Goal: Transaction & Acquisition: Obtain resource

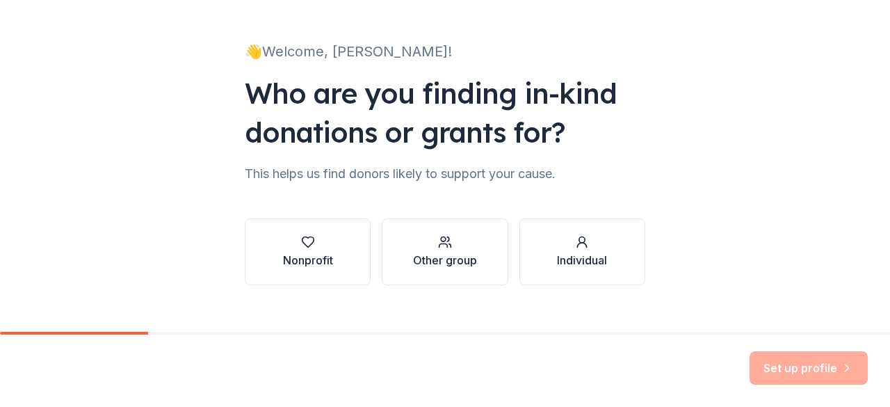
scroll to position [79, 0]
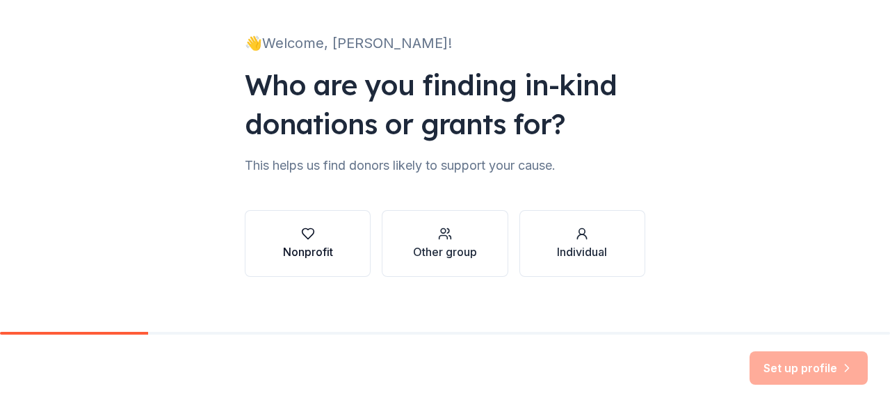
click at [341, 251] on button "Nonprofit" at bounding box center [308, 243] width 126 height 67
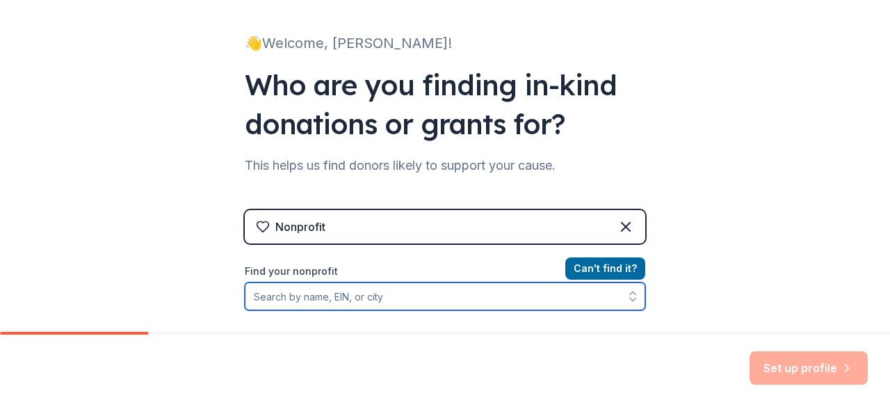
click at [372, 303] on input "Find your nonprofit" at bounding box center [445, 296] width 401 height 28
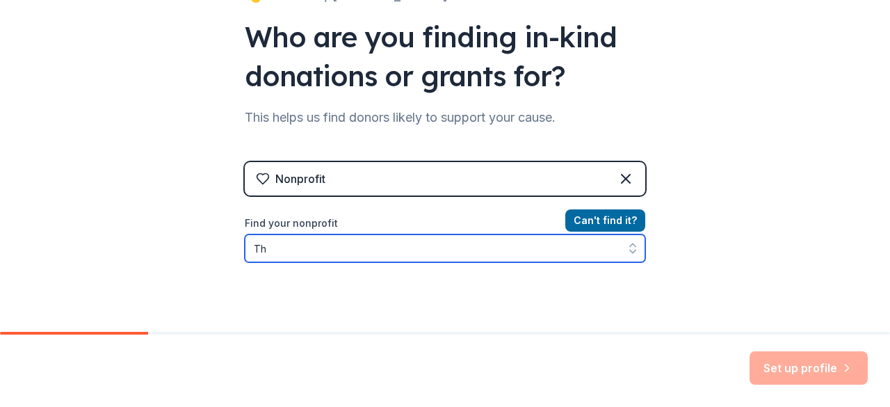
type input "T"
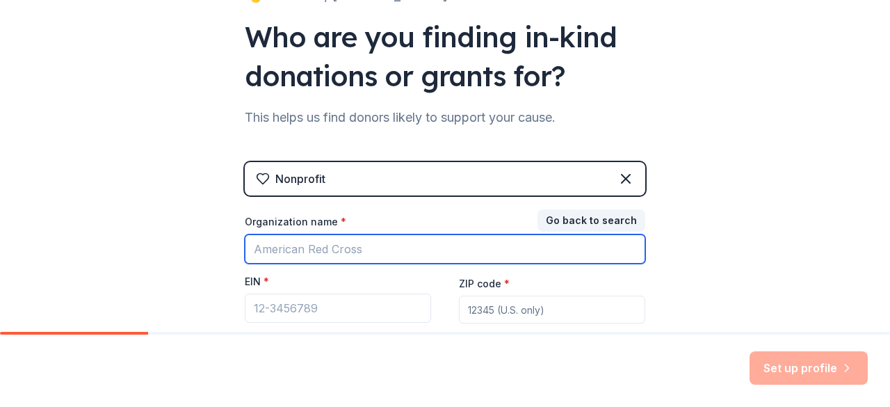
click at [360, 240] on input "Organization name *" at bounding box center [445, 248] width 401 height 29
type input "The Lucky Horse Sanctuary"
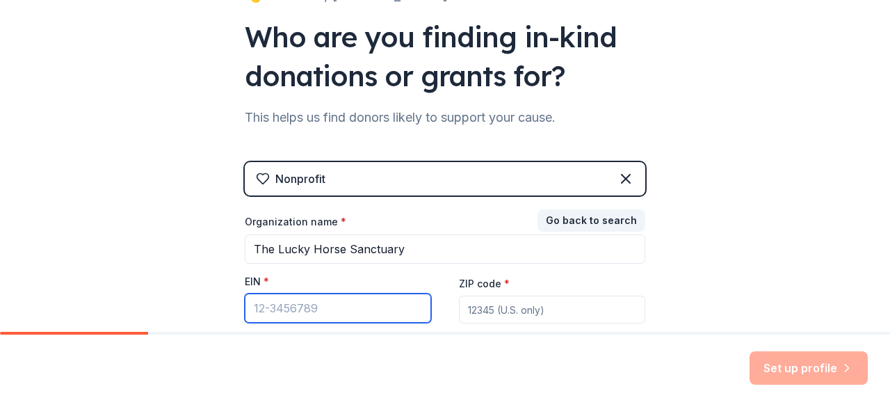
click at [394, 307] on input "EIN *" at bounding box center [338, 307] width 186 height 29
type input "85-3620228"
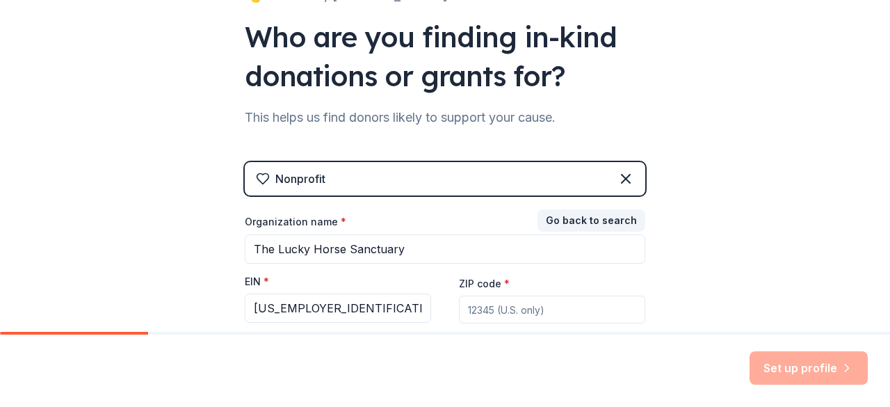
click at [520, 309] on input "ZIP code *" at bounding box center [552, 310] width 186 height 28
type input "33073"
click at [819, 368] on button "Set up profile" at bounding box center [809, 367] width 118 height 33
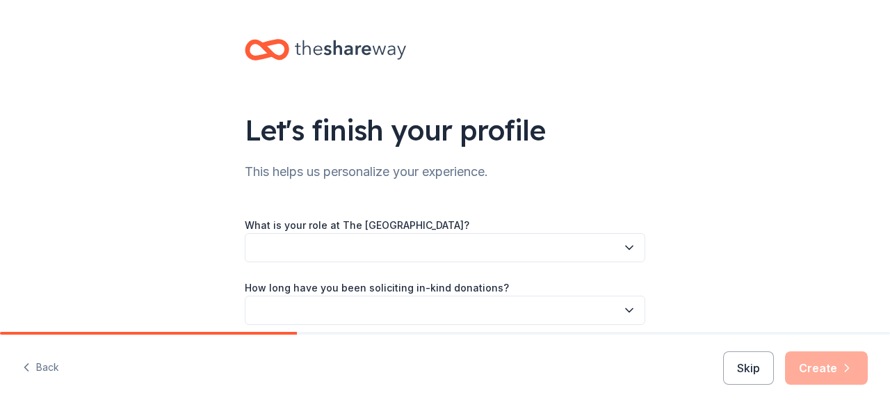
click at [350, 248] on button "button" at bounding box center [445, 247] width 401 height 29
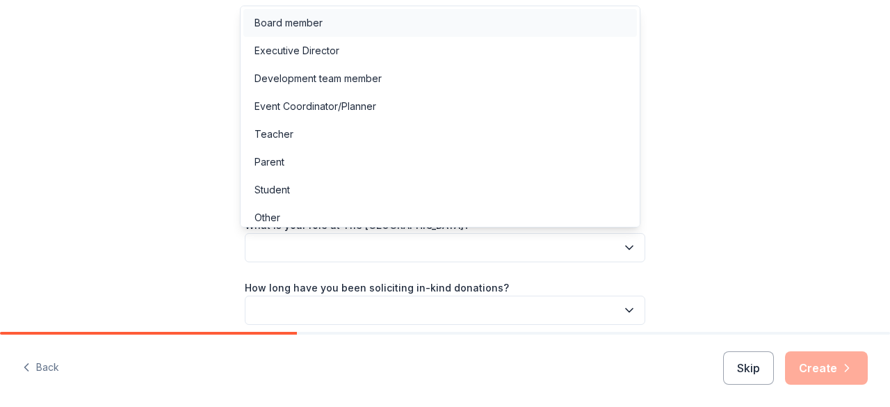
click at [353, 27] on div "Board member" at bounding box center [440, 23] width 394 height 28
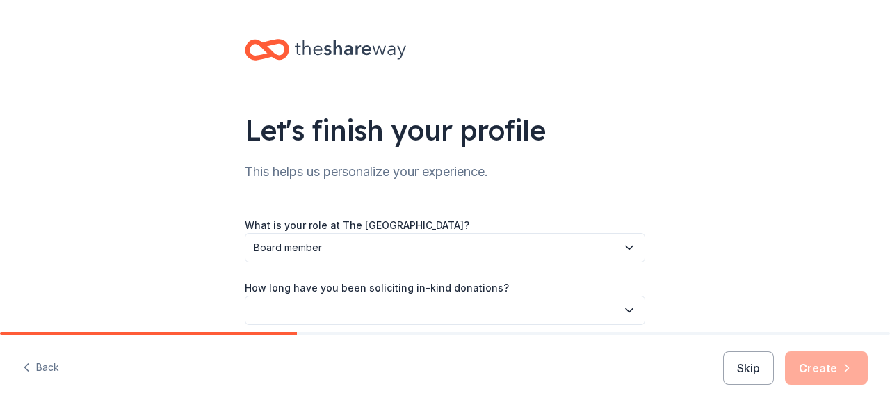
click at [370, 307] on button "button" at bounding box center [445, 310] width 401 height 29
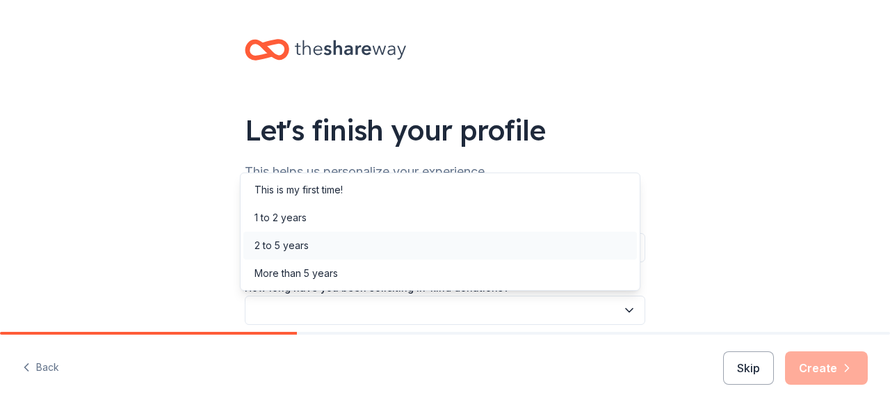
click at [362, 252] on div "2 to 5 years" at bounding box center [440, 246] width 394 height 28
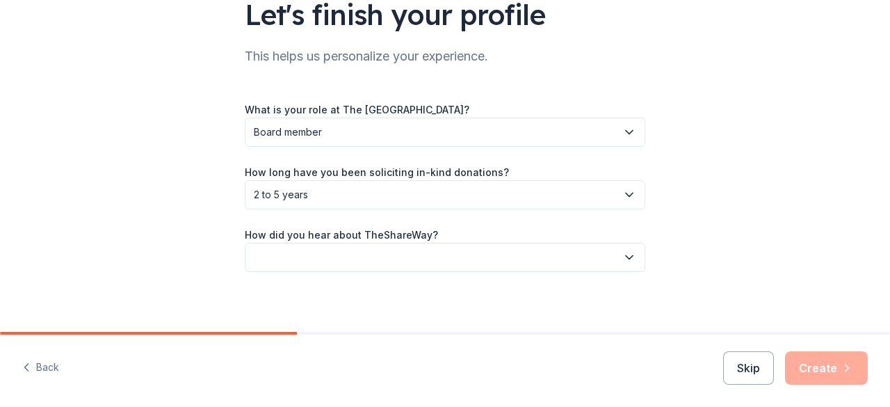
scroll to position [122, 0]
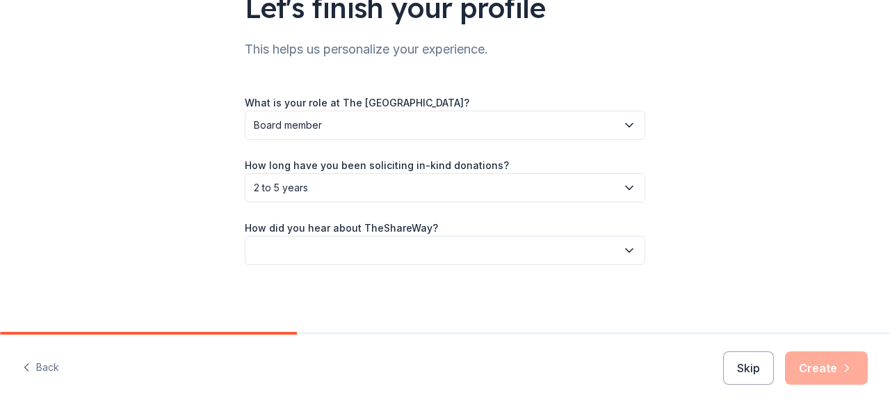
click at [433, 252] on button "button" at bounding box center [445, 250] width 401 height 29
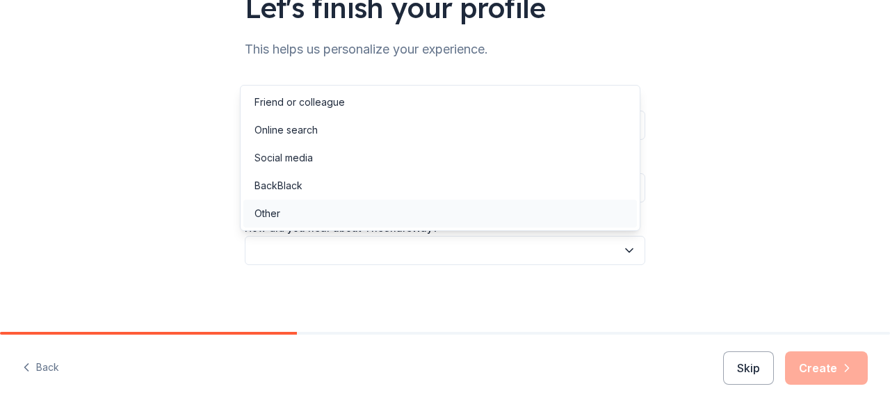
click at [427, 212] on div "Other" at bounding box center [440, 214] width 394 height 28
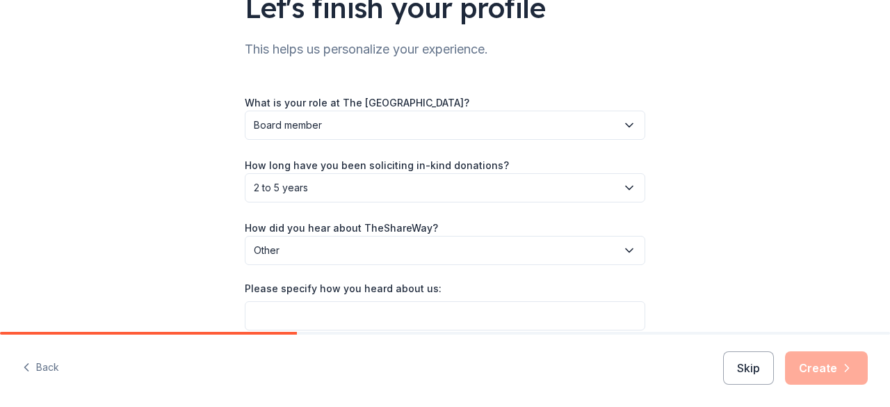
click at [465, 255] on span "Other" at bounding box center [435, 250] width 363 height 17
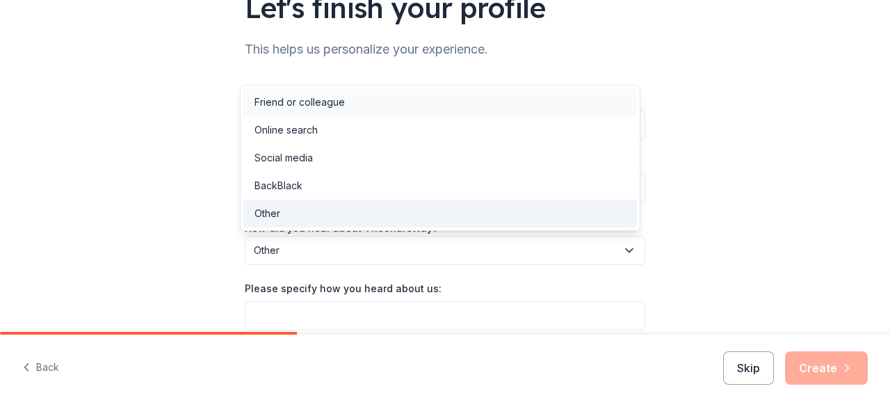
click at [421, 112] on div "Friend or colleague" at bounding box center [440, 102] width 394 height 28
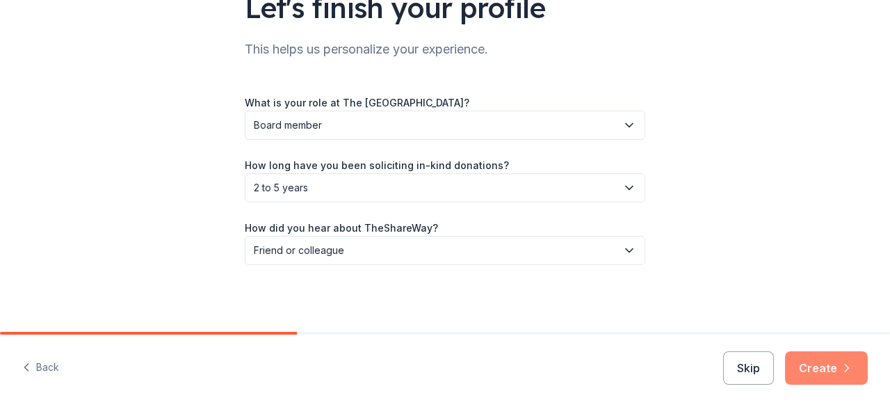
click at [825, 368] on button "Create" at bounding box center [826, 367] width 83 height 33
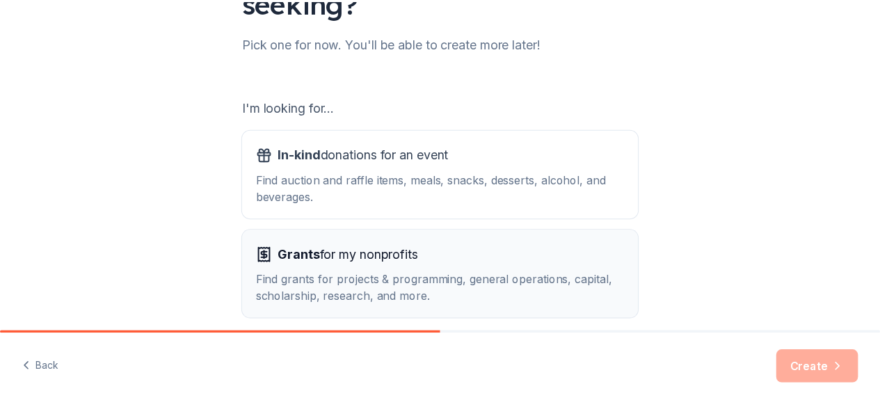
scroll to position [209, 0]
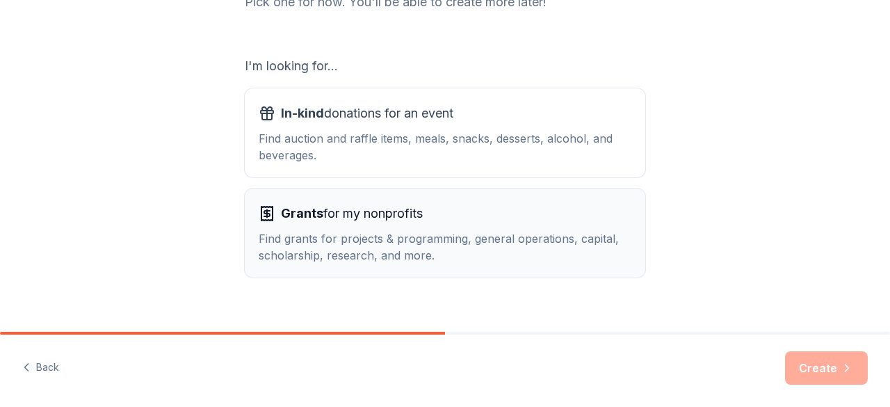
click at [459, 259] on div "Find grants for projects & programming, general operations, capital, scholarshi…" at bounding box center [445, 246] width 373 height 33
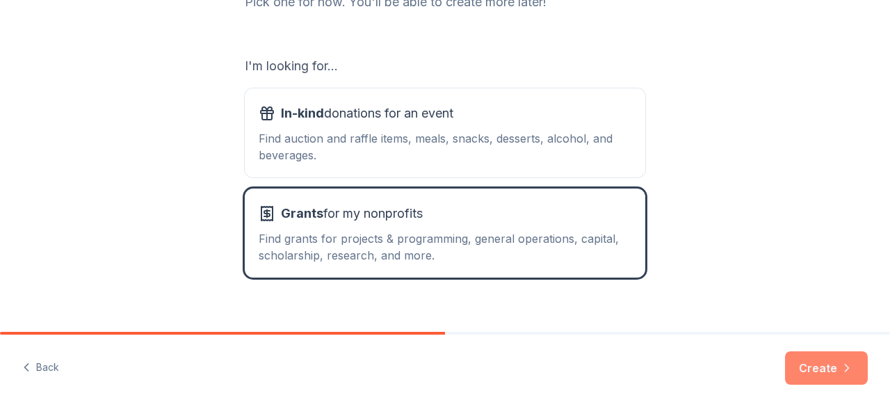
click at [809, 369] on button "Create" at bounding box center [826, 367] width 83 height 33
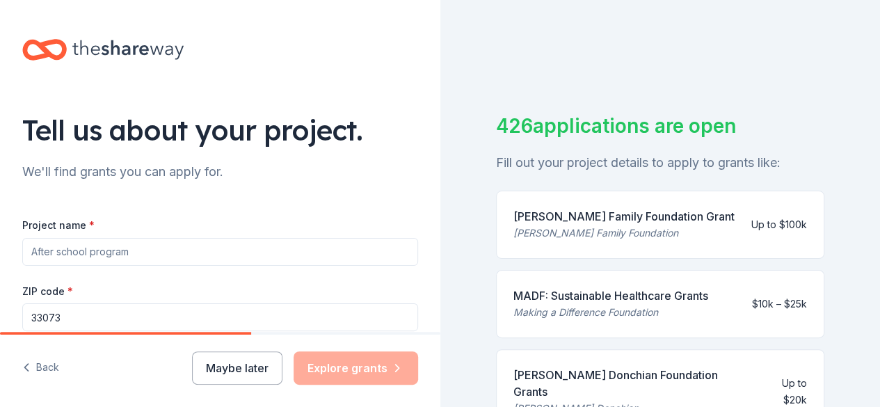
click at [129, 250] on input "Project name *" at bounding box center [220, 252] width 396 height 28
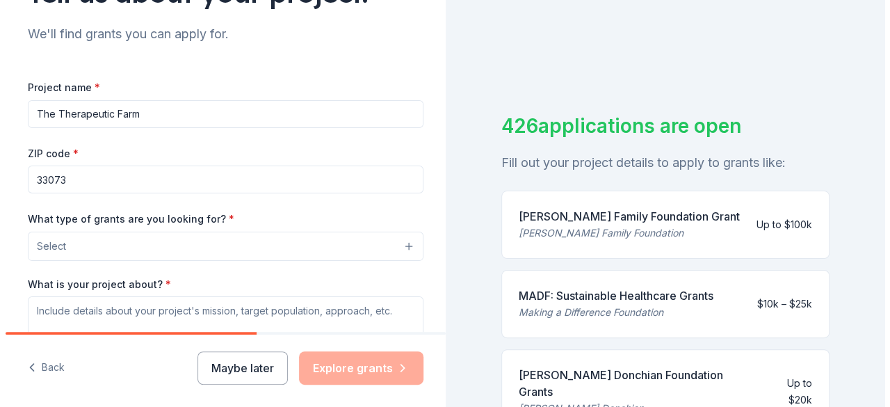
scroll to position [139, 0]
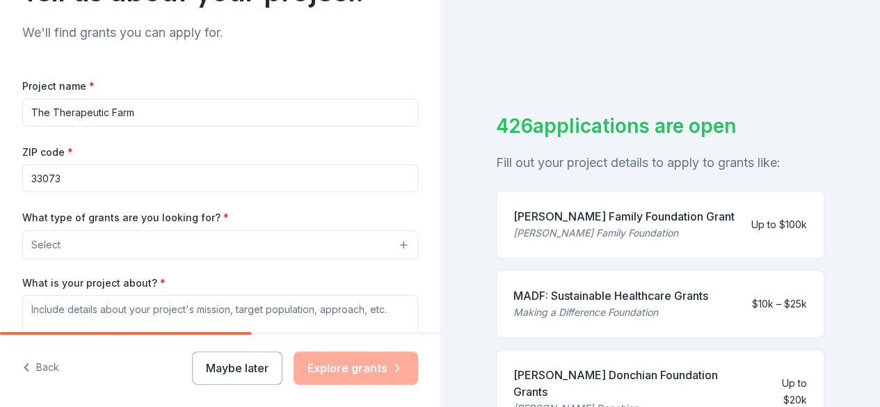
type input "The Therapeutic Farm"
click at [174, 243] on button "Select" at bounding box center [222, 244] width 401 height 29
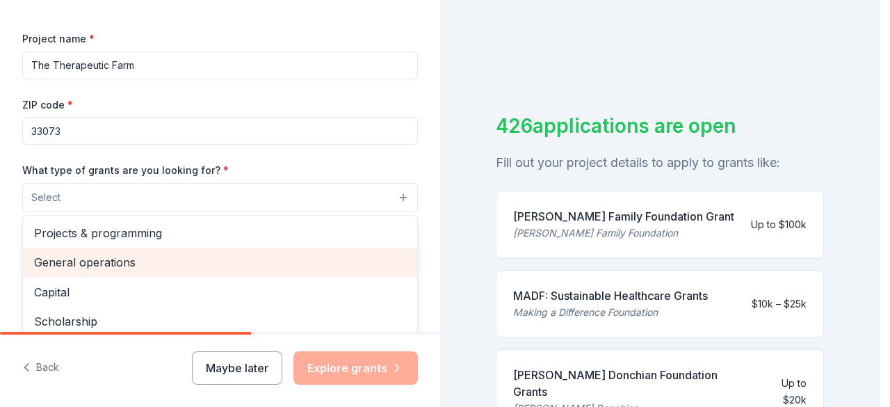
scroll to position [209, 0]
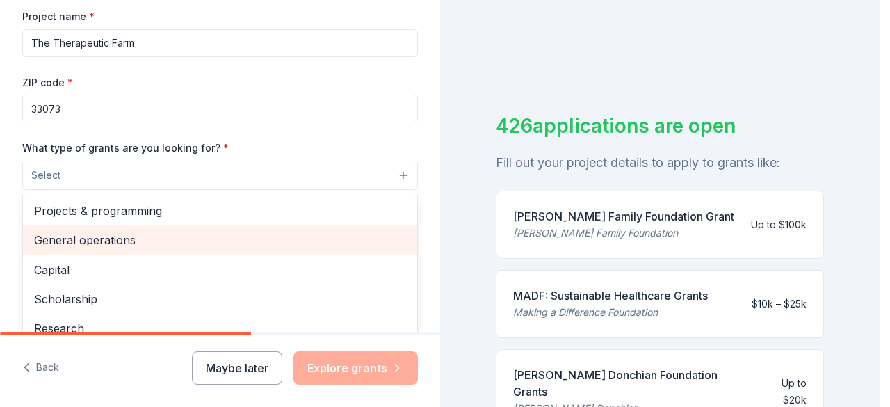
click at [172, 238] on span "General operations" at bounding box center [220, 240] width 372 height 18
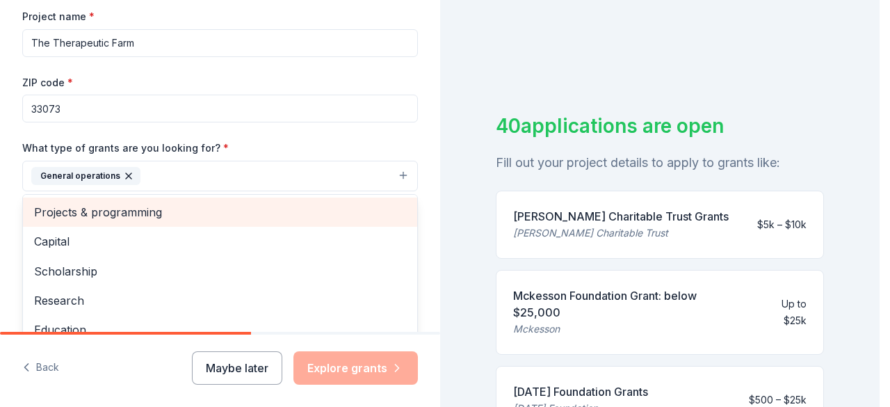
click at [172, 212] on span "Projects & programming" at bounding box center [220, 212] width 372 height 18
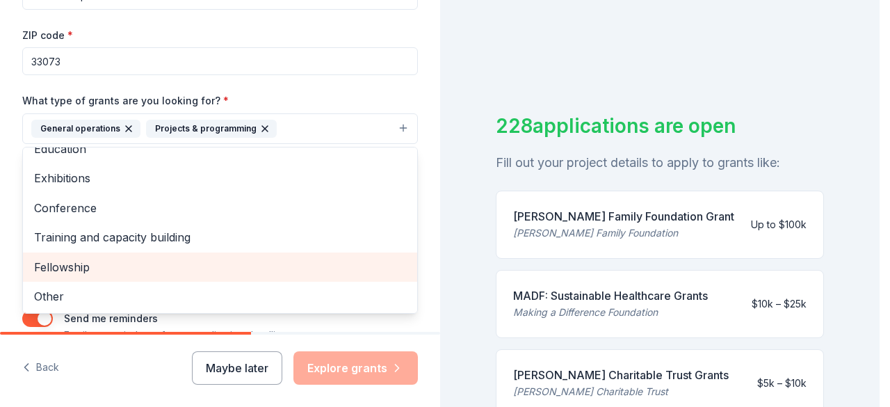
scroll to position [278, 0]
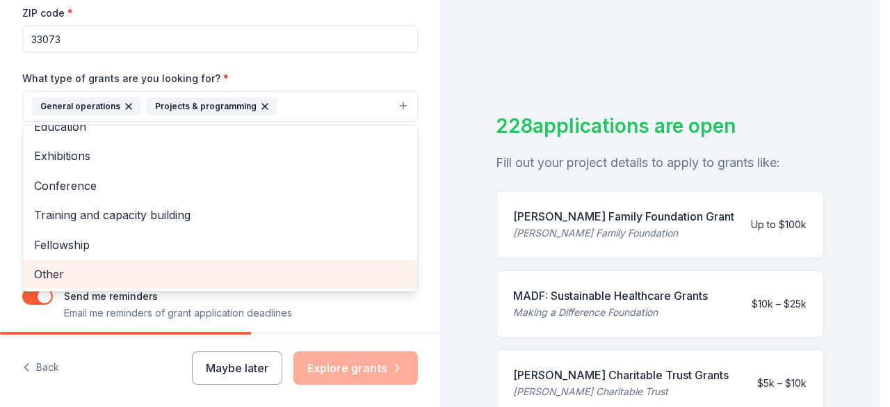
click at [255, 272] on span "Other" at bounding box center [220, 274] width 372 height 18
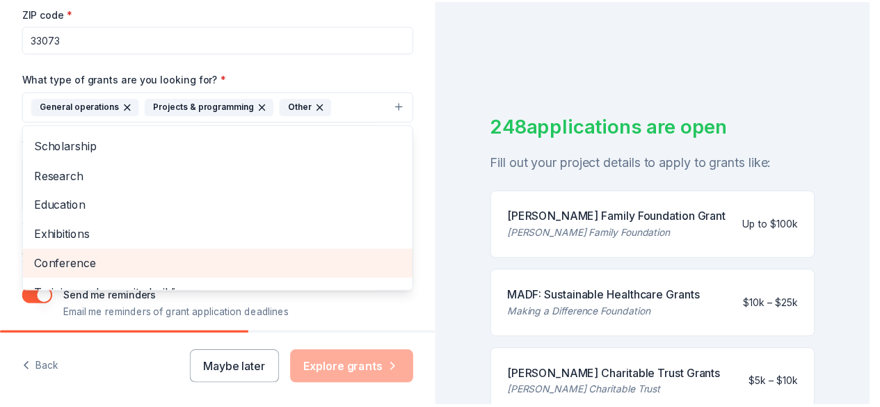
scroll to position [6, 0]
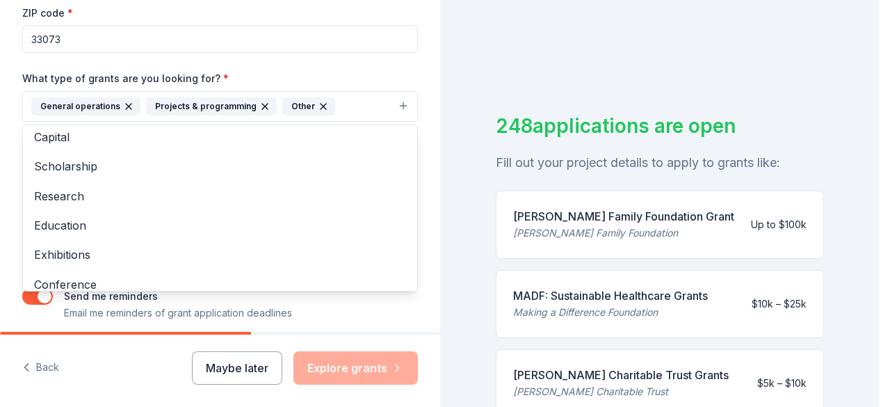
click at [377, 75] on div "What type of grants are you looking for? * General operations Projects & progra…" at bounding box center [220, 96] width 396 height 52
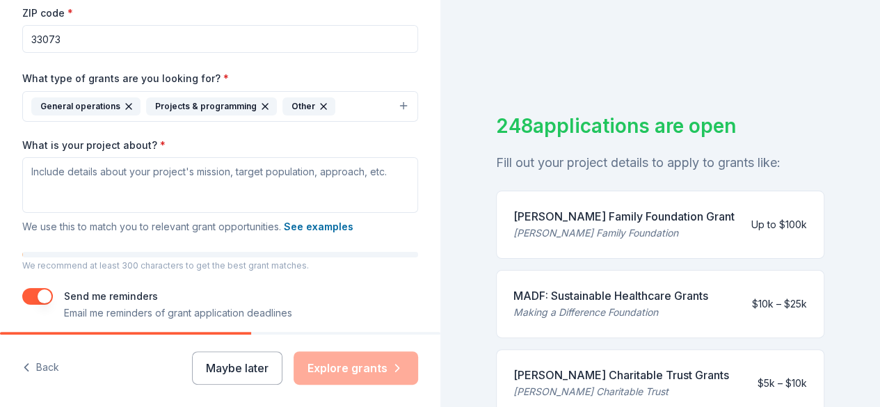
scroll to position [332, 0]
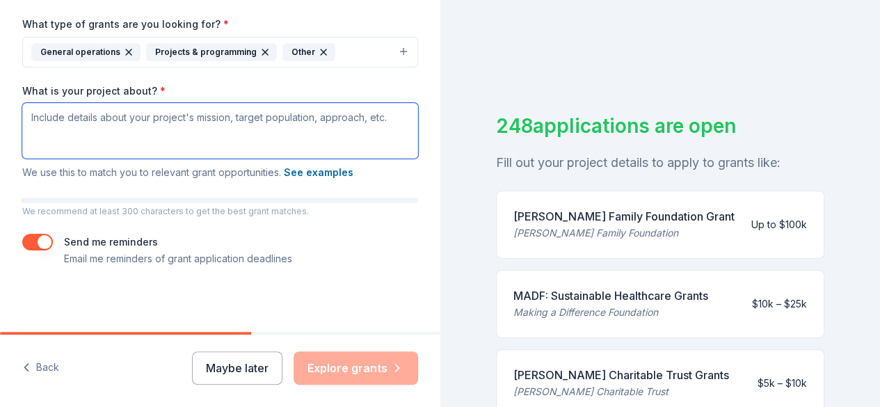
click at [154, 115] on textarea "What is your project about? *" at bounding box center [220, 131] width 396 height 56
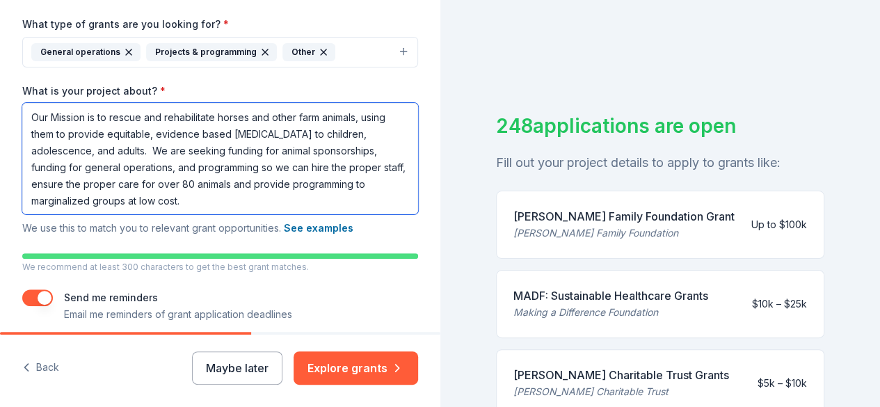
click at [115, 159] on textarea "Our Mission is to rescue and rehabilitate horses and other farm animals, using …" at bounding box center [220, 158] width 396 height 111
click at [238, 175] on textarea "Our Mission is to rescue and rehabilitate horses and other farm animals, using …" at bounding box center [220, 158] width 396 height 111
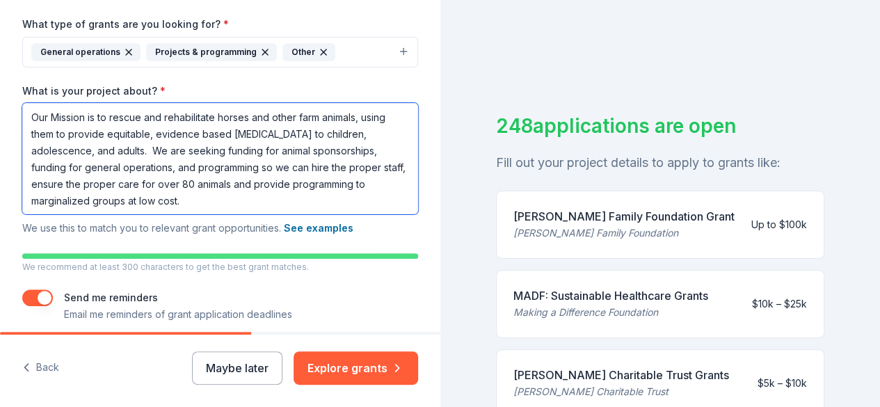
click at [238, 175] on textarea "Our Mission is to rescue and rehabilitate horses and other farm animals, using …" at bounding box center [220, 158] width 396 height 111
paste textarea "mission is to rescue and rehabilitate horses and other farm animals, transformi…"
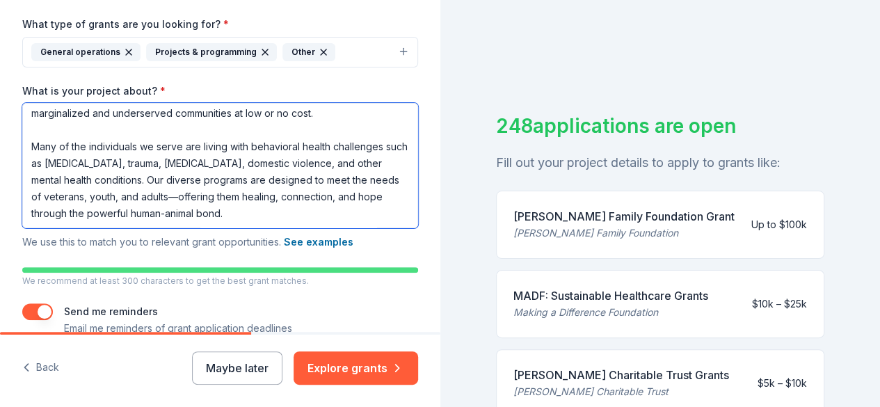
scroll to position [120, 0]
click at [204, 195] on textarea "Our mission is to rescue and rehabilitate horses and other farm animals, transf…" at bounding box center [220, 165] width 396 height 125
click at [31, 145] on textarea "Our mission is to rescue and rehabilitate horses and other farm animals, transf…" at bounding box center [220, 165] width 396 height 125
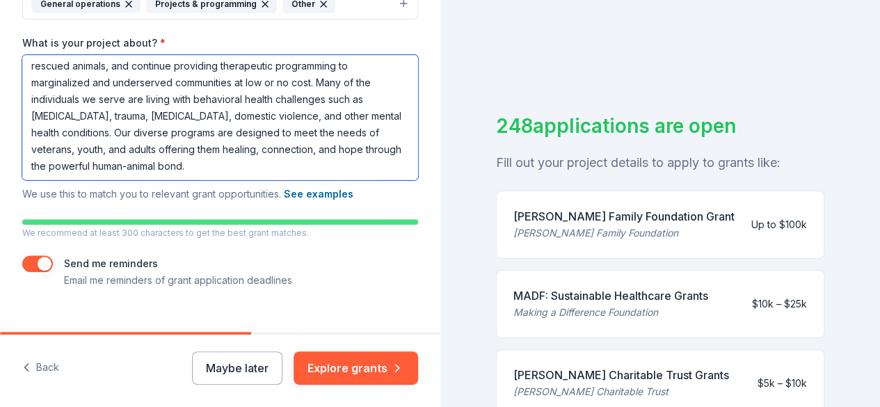
scroll to position [402, 0]
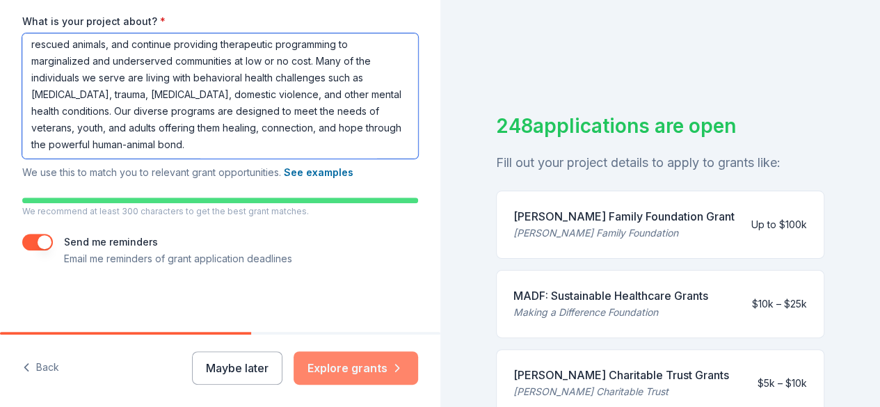
type textarea "Our mission is to rescue and rehabilitate horses and other farm animals, transf…"
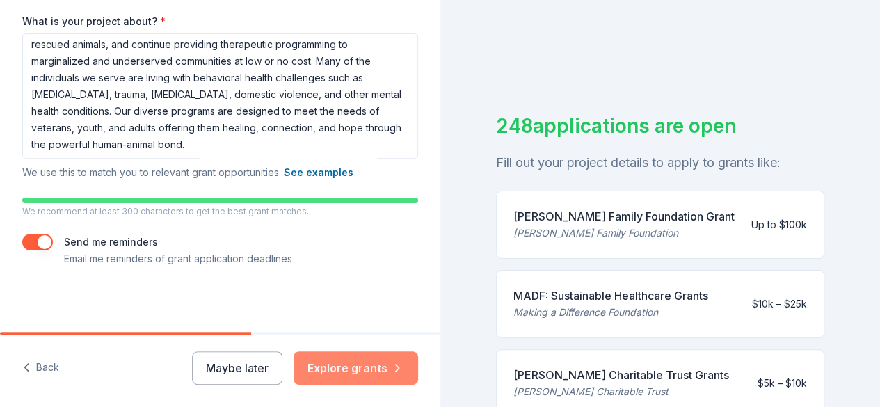
click at [353, 373] on button "Explore grants" at bounding box center [355, 367] width 124 height 33
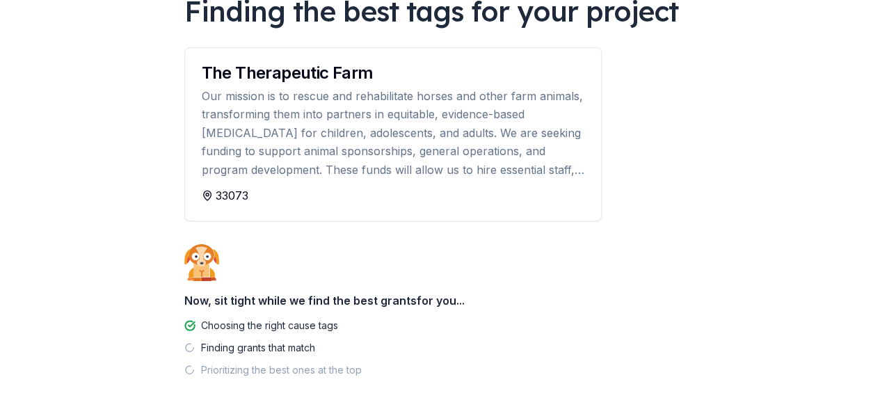
scroll to position [187, 0]
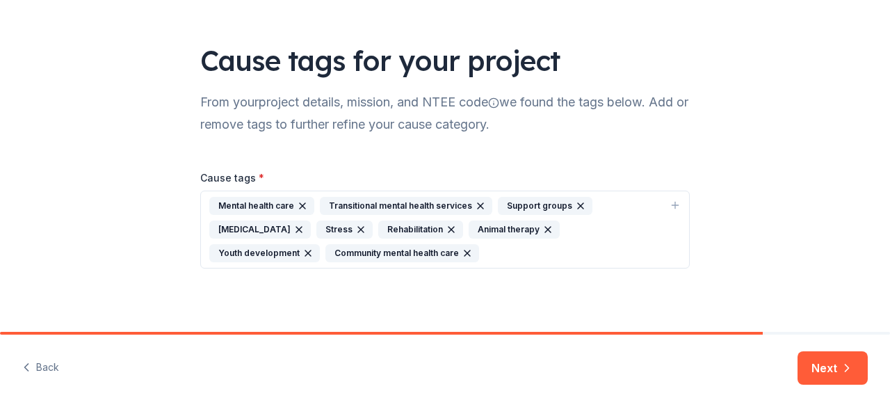
scroll to position [70, 0]
click at [839, 368] on button "Next" at bounding box center [833, 367] width 70 height 33
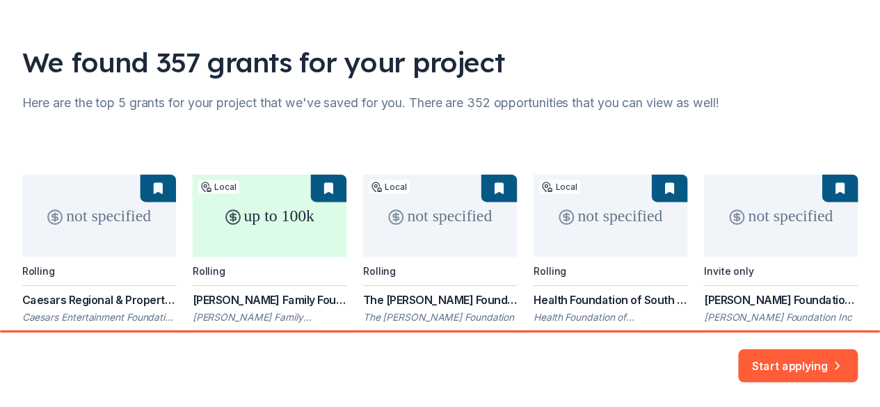
scroll to position [186, 0]
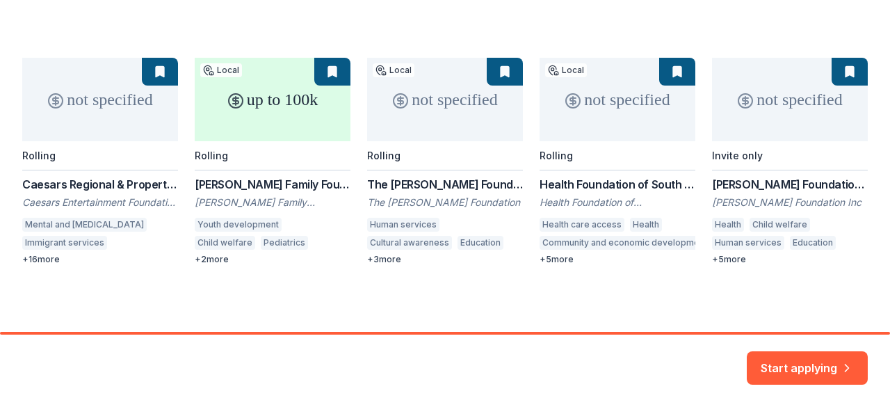
click at [260, 104] on div "not specified Rolling Caesars Regional & Property Giving Caesars Entertainment …" at bounding box center [445, 161] width 846 height 207
click at [821, 366] on button "Start applying" at bounding box center [807, 359] width 121 height 33
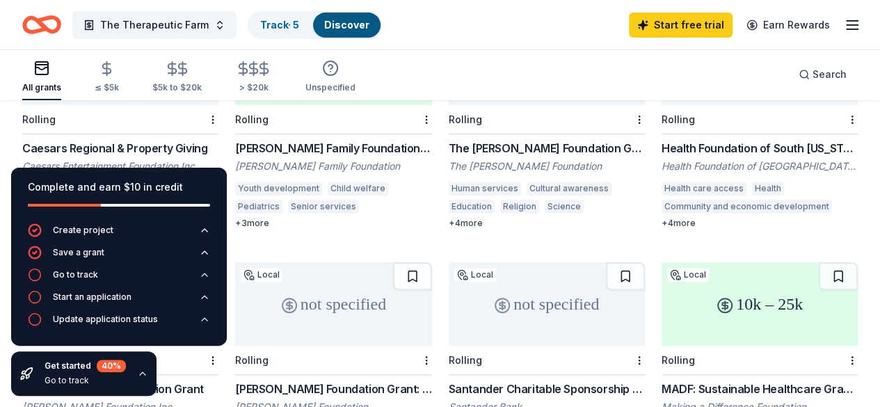
scroll to position [278, 0]
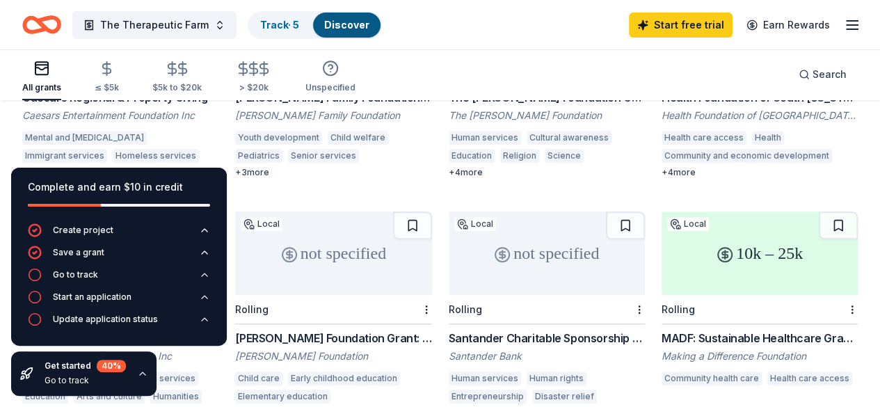
click at [571, 72] on div "All grants ≤ $5k $5k to $20k > $20k Unspecified Search" at bounding box center [439, 74] width 835 height 51
click at [140, 373] on icon "button" at bounding box center [143, 373] width 6 height 3
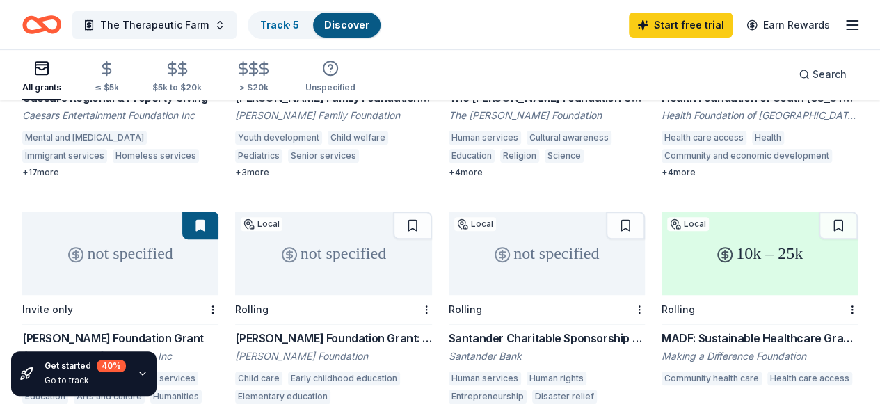
click at [235, 170] on div "+ 3 more" at bounding box center [333, 172] width 196 height 11
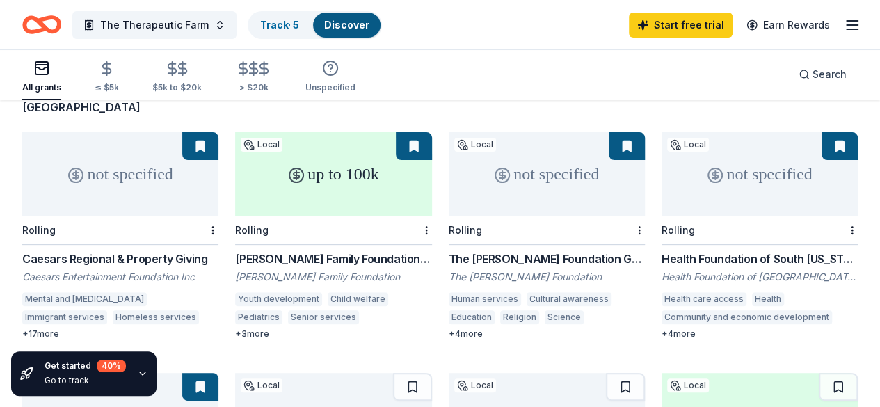
scroll to position [139, 0]
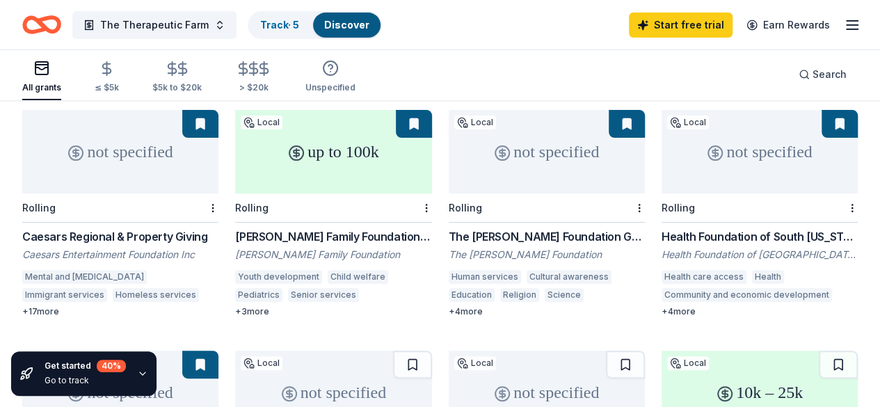
click at [123, 234] on div "Caesars Regional & Property Giving" at bounding box center [120, 236] width 196 height 17
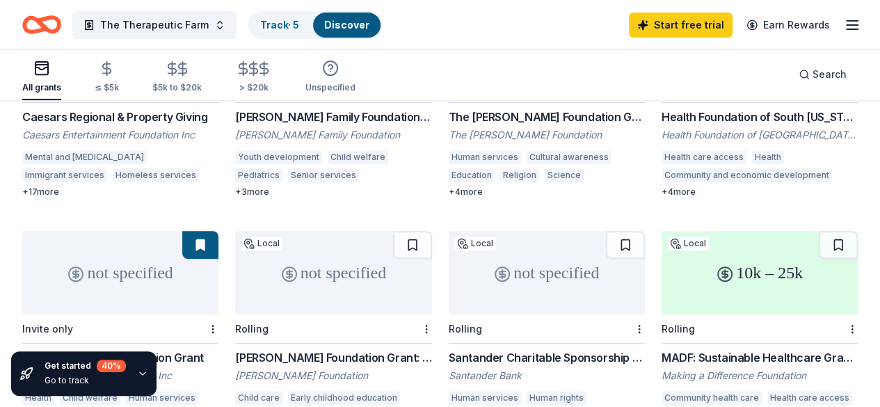
scroll to position [0, 0]
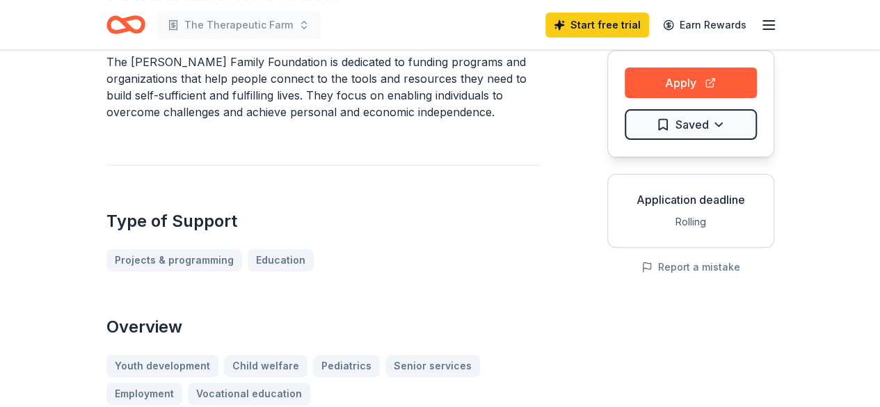
scroll to position [209, 0]
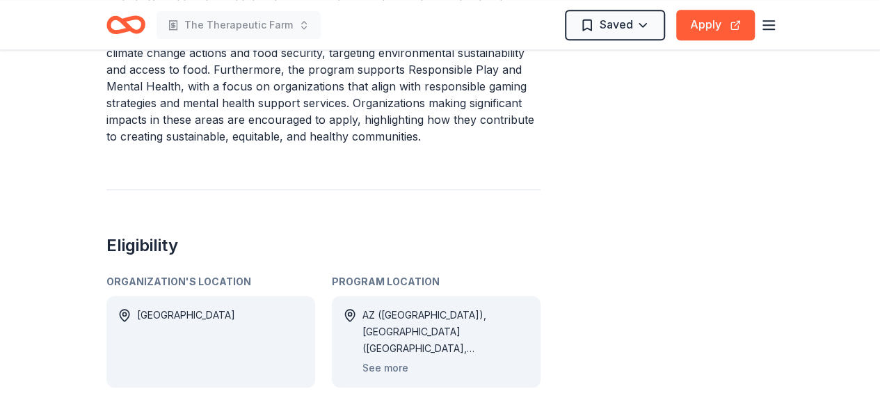
scroll to position [765, 0]
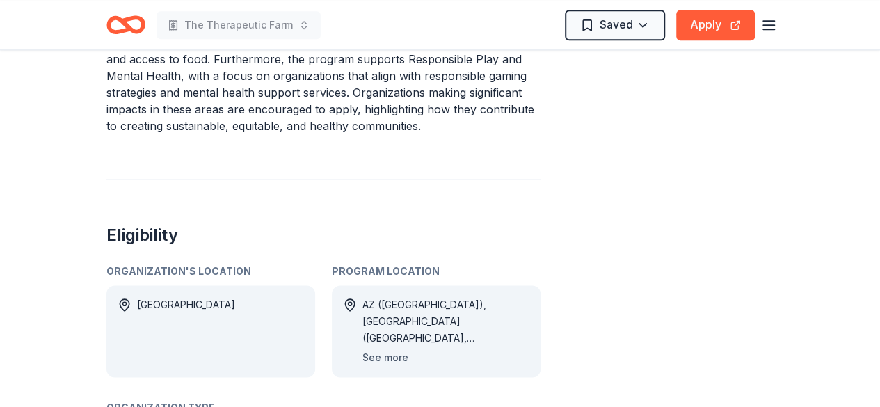
click at [382, 349] on button "See more" at bounding box center [385, 357] width 46 height 17
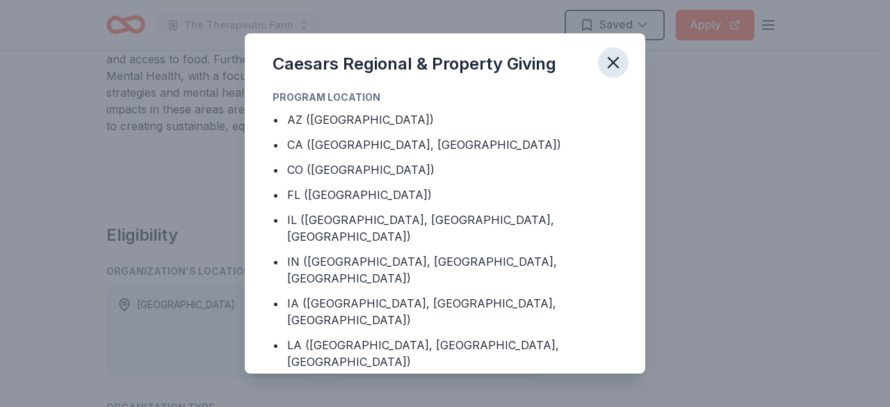
click at [611, 62] on icon "button" at bounding box center [613, 62] width 19 height 19
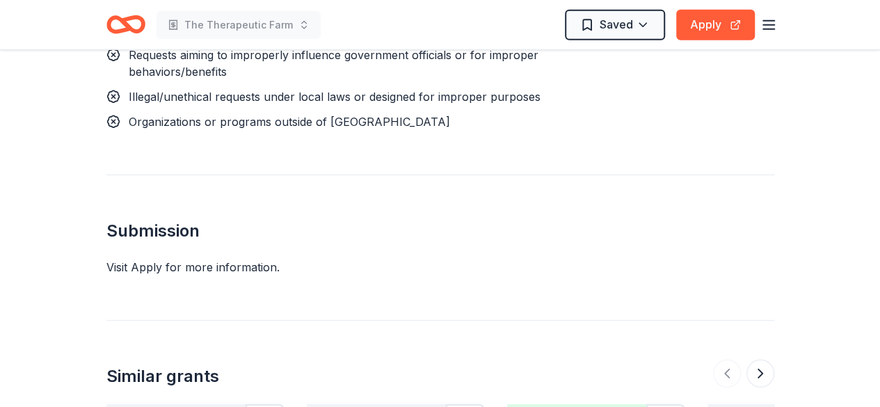
scroll to position [1808, 0]
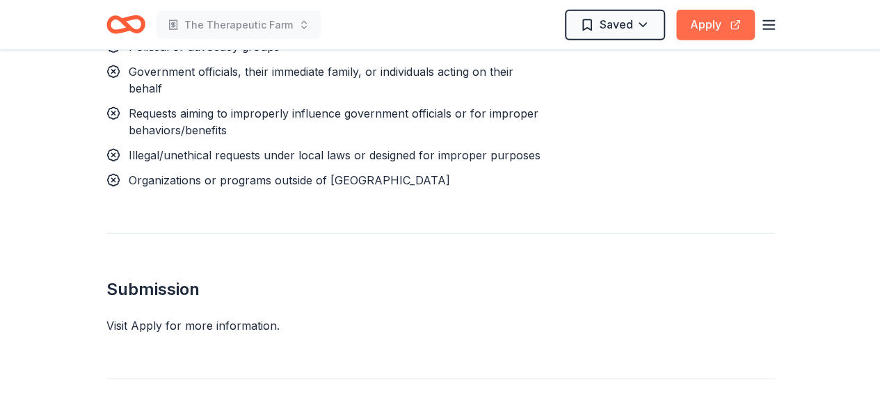
click at [713, 26] on button "Apply" at bounding box center [715, 25] width 79 height 31
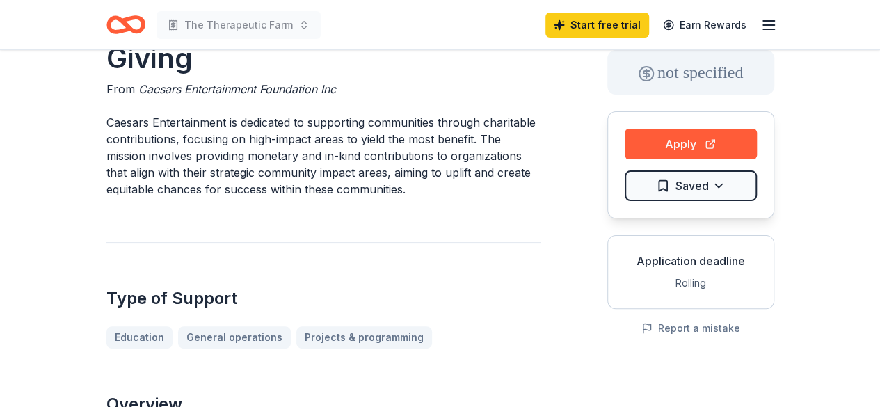
scroll to position [0, 0]
